Goal: Complete application form

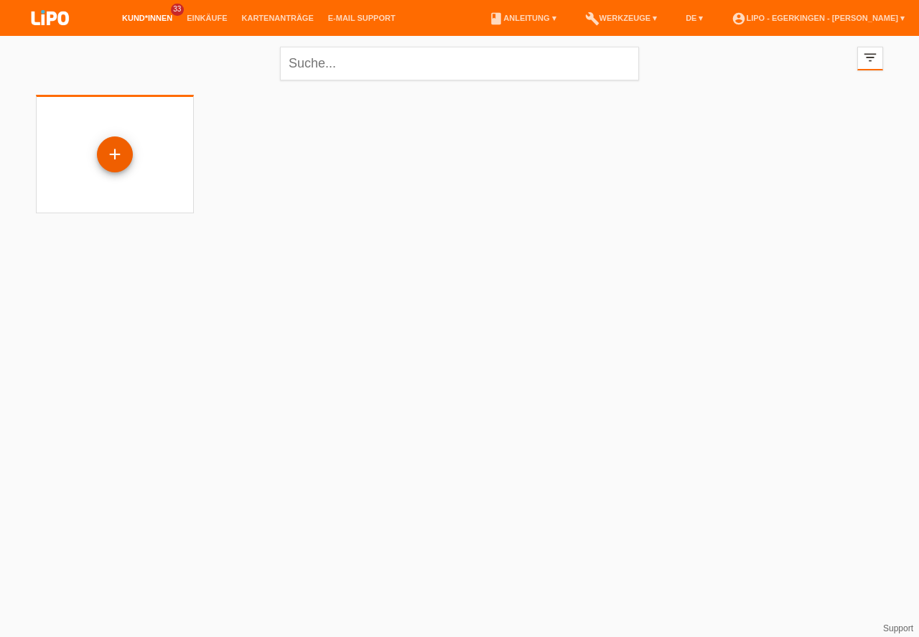
click at [111, 149] on div "+" at bounding box center [115, 154] width 34 height 24
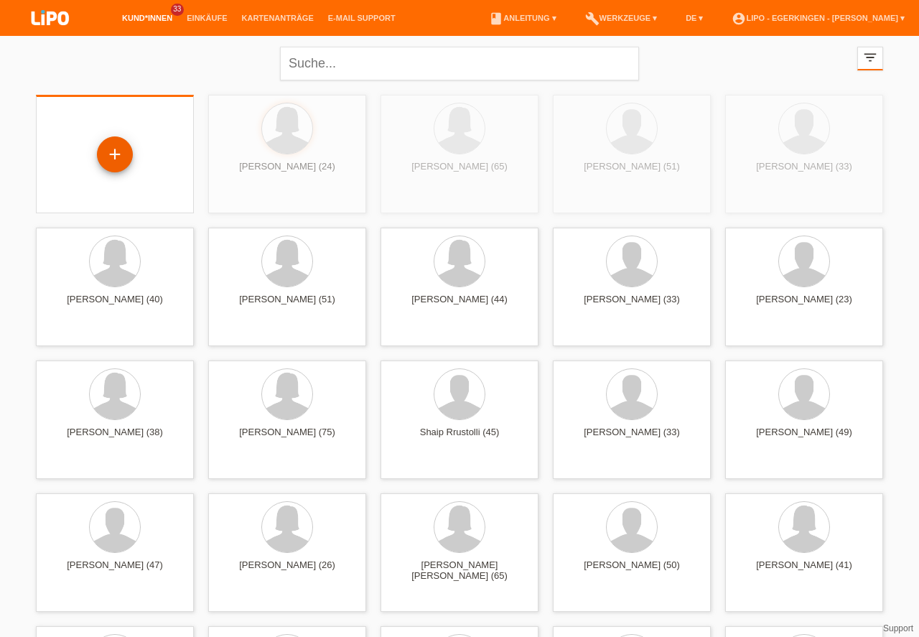
click at [117, 147] on div "+" at bounding box center [115, 154] width 34 height 24
click at [115, 151] on div "+" at bounding box center [115, 154] width 34 height 24
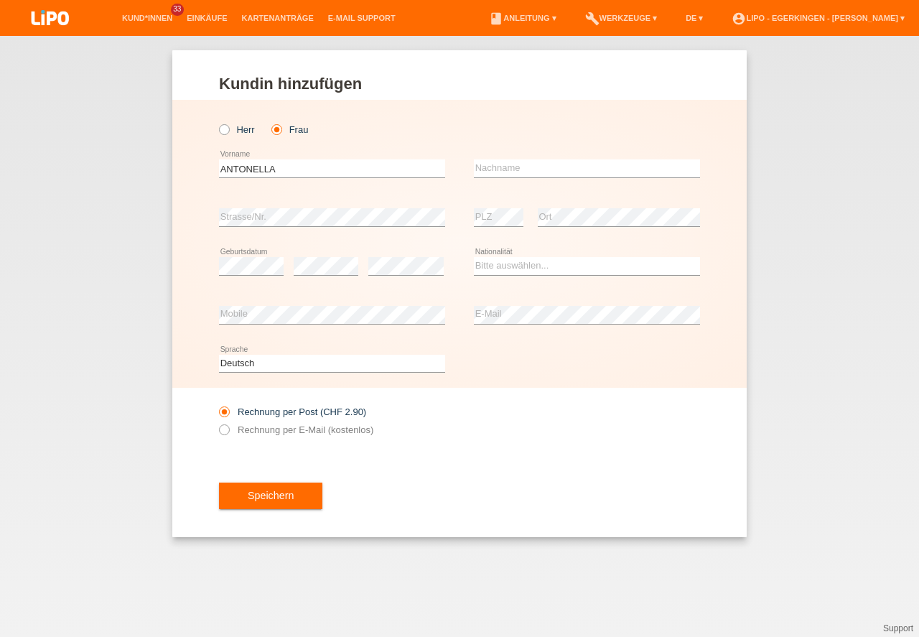
type input "ANTONELLA"
click at [488, 172] on input "text" at bounding box center [587, 168] width 226 height 18
type input "RIZZA"
click at [488, 268] on select "Bitte auswählen... Schweiz Deutschland Liechtenstein Österreich ------------ Af…" at bounding box center [587, 265] width 226 height 17
click at [489, 263] on select "Bitte auswählen... Schweiz Deutschland Liechtenstein Österreich ------------ Af…" at bounding box center [587, 265] width 226 height 17
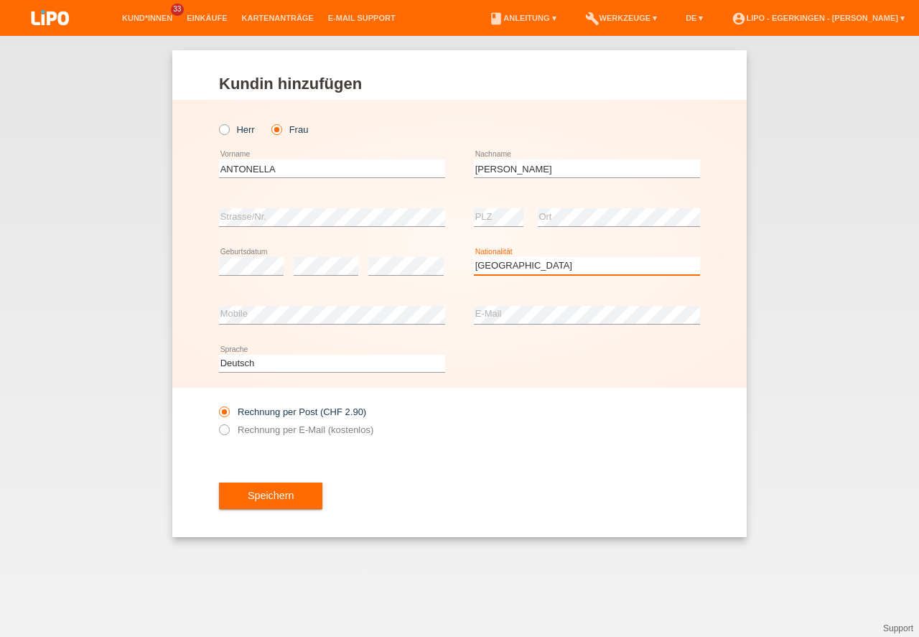
select select "IT"
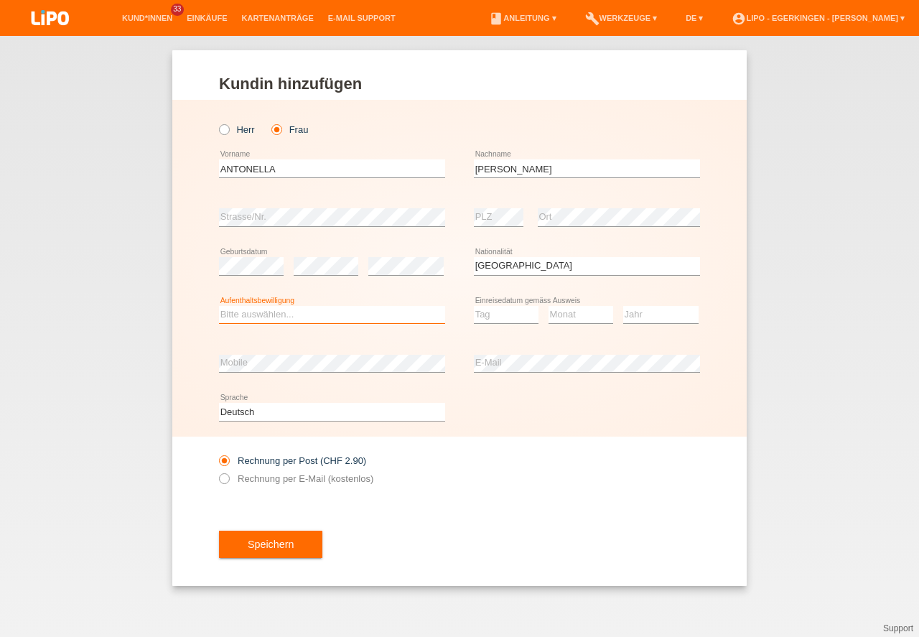
click at [251, 314] on select "Bitte auswählen... C B B - Flüchtlingsstatus Andere" at bounding box center [332, 314] width 226 height 17
select select "B"
click at [0, 0] on option "B" at bounding box center [0, 0] width 0 height 0
click at [500, 320] on select "Tag 01 02 03 04 05 06 07 08 09 10 11" at bounding box center [506, 314] width 65 height 17
select select "01"
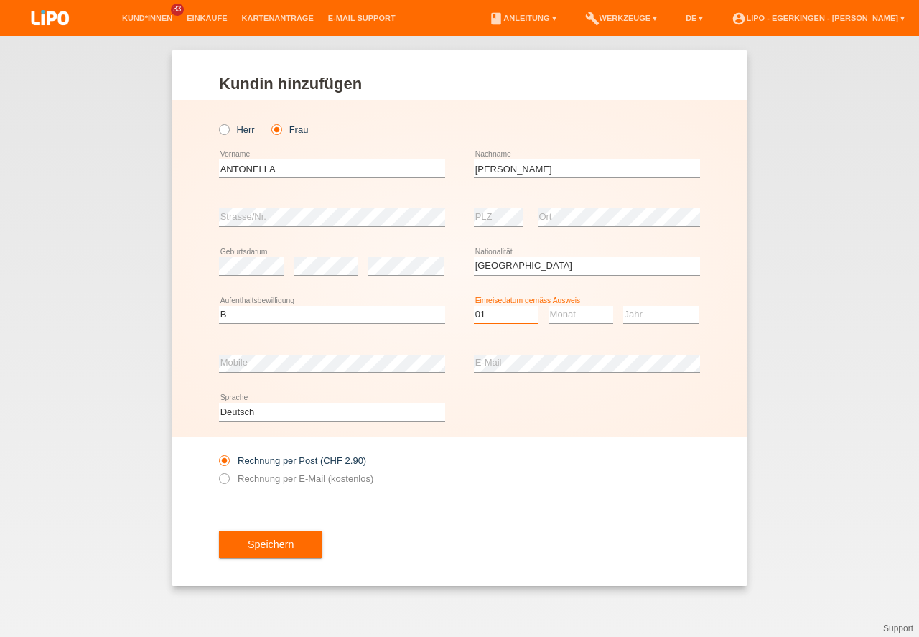
click at [0, 0] on option "01" at bounding box center [0, 0] width 0 height 0
click at [553, 314] on select "Monat 01 02 03 04 05 06 07 08 09 10 11" at bounding box center [580, 314] width 65 height 17
select select "02"
click at [0, 0] on option "02" at bounding box center [0, 0] width 0 height 0
click at [647, 317] on select "Jahr 2025 2024 2023 2022 2021 2020 2019 2018 2017 2016 2015 2014 2013 2012 2011…" at bounding box center [660, 314] width 75 height 17
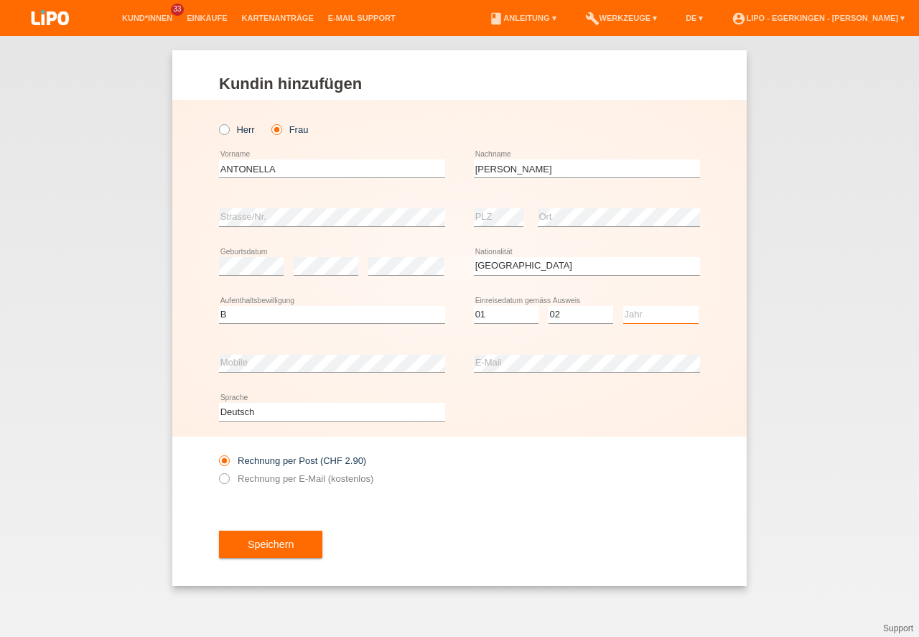
select select "2020"
click at [0, 0] on option "2020" at bounding box center [0, 0] width 0 height 0
click at [272, 544] on button "Speichern" at bounding box center [270, 543] width 103 height 27
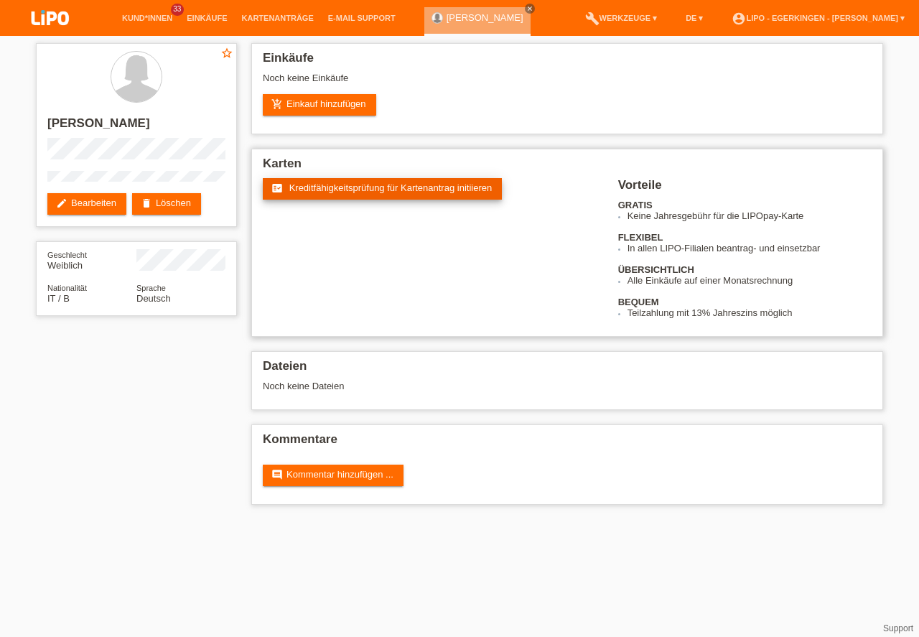
click at [324, 186] on span "Kreditfähigkeitsprüfung für Kartenantrag initiieren" at bounding box center [390, 187] width 203 height 11
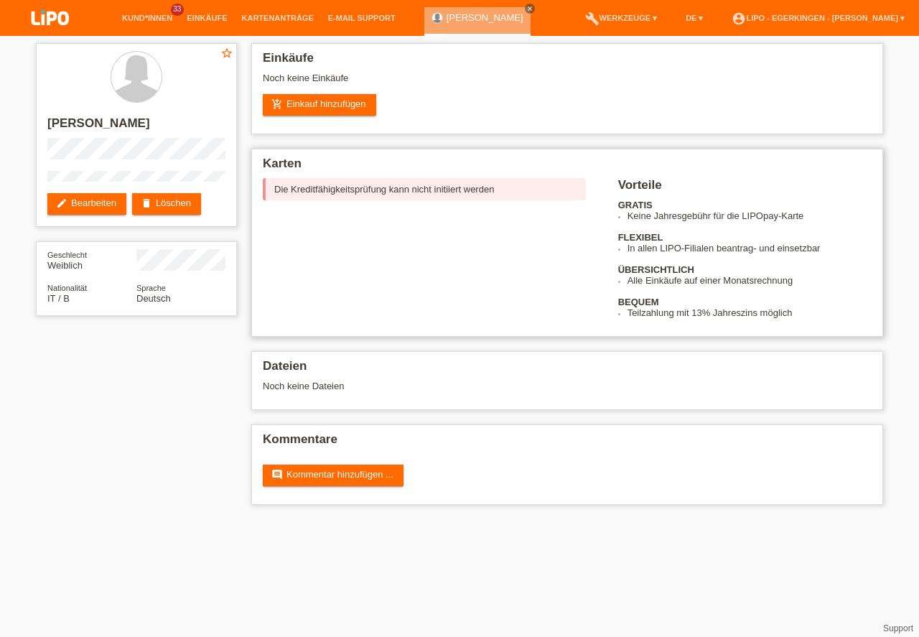
click at [349, 189] on div "Die Kreditfähigkeitsprüfung kann nicht initiiert werden" at bounding box center [424, 189] width 323 height 22
